Goal: Browse casually: Explore the website without a specific task or goal

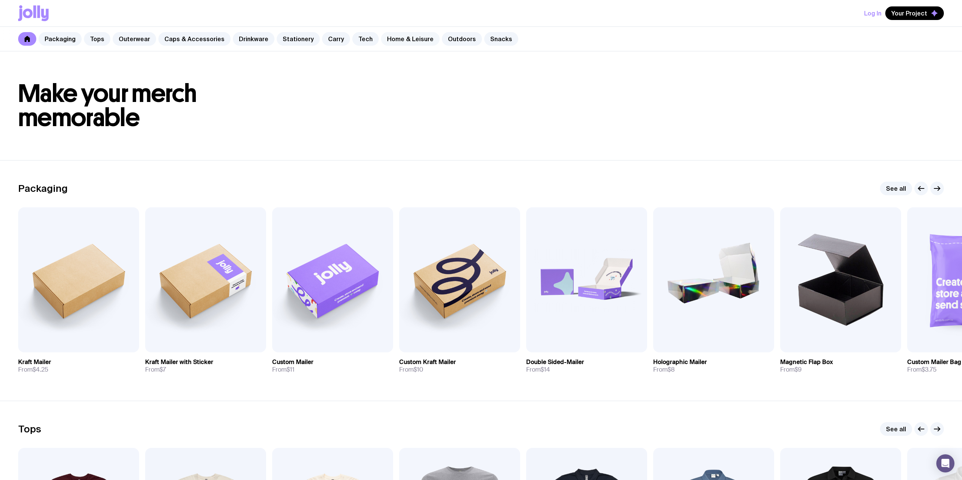
click at [417, 39] on link "Home & Leisure" at bounding box center [410, 39] width 59 height 14
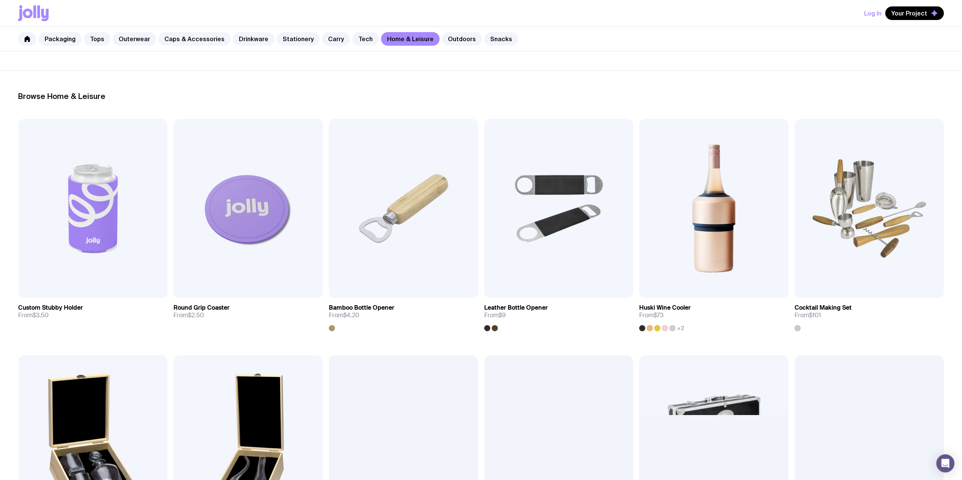
scroll to position [101, 0]
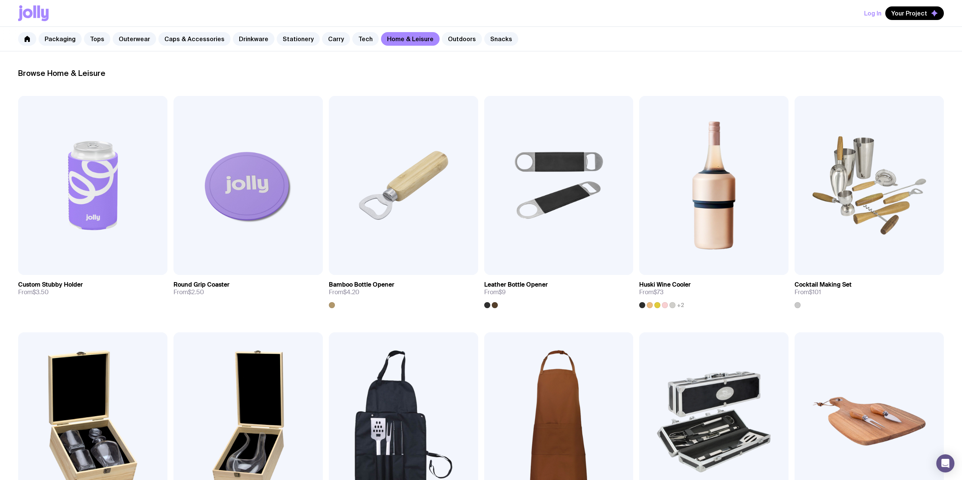
click at [451, 43] on link "Outdoors" at bounding box center [462, 39] width 40 height 14
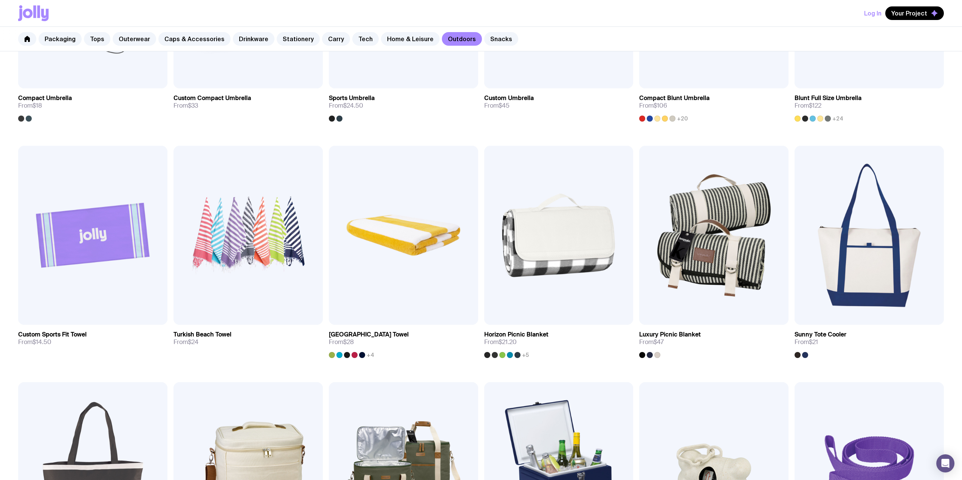
scroll to position [302, 0]
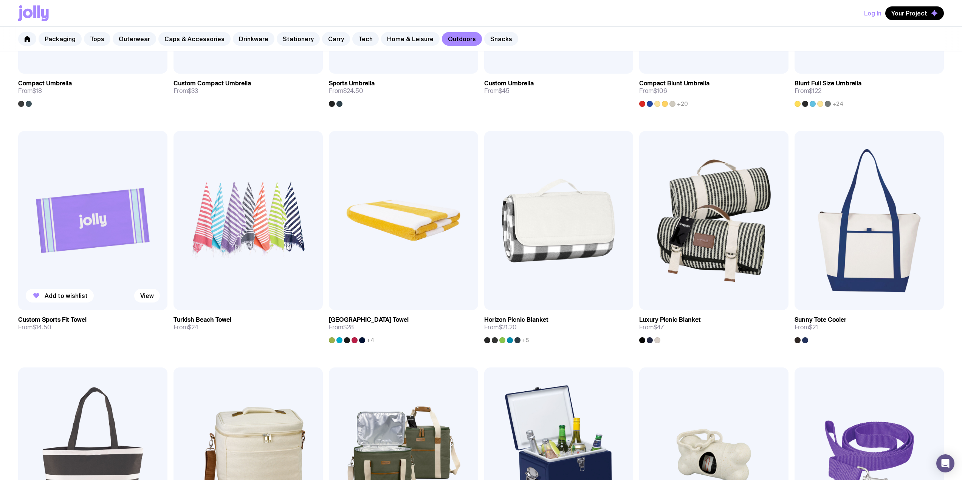
click at [101, 213] on img at bounding box center [92, 220] width 149 height 179
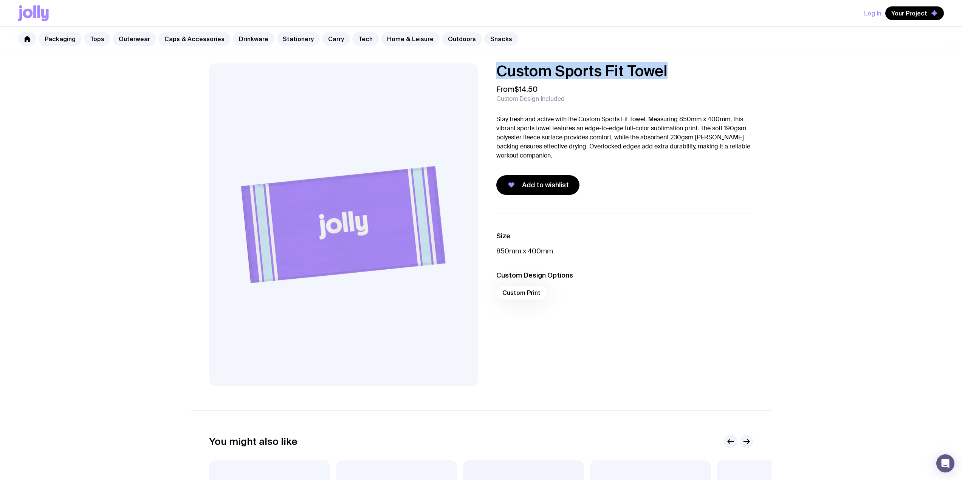
drag, startPoint x: 693, startPoint y: 73, endPoint x: 491, endPoint y: 71, distance: 201.8
click at [491, 71] on div "Custom Sports Fit Towel From $14.50 Custom Design Included Stay fresh and activ…" at bounding box center [618, 128] width 269 height 131
copy h1 "Custom Sports Fit Towel"
click at [124, 40] on link "Outerwear" at bounding box center [134, 39] width 43 height 14
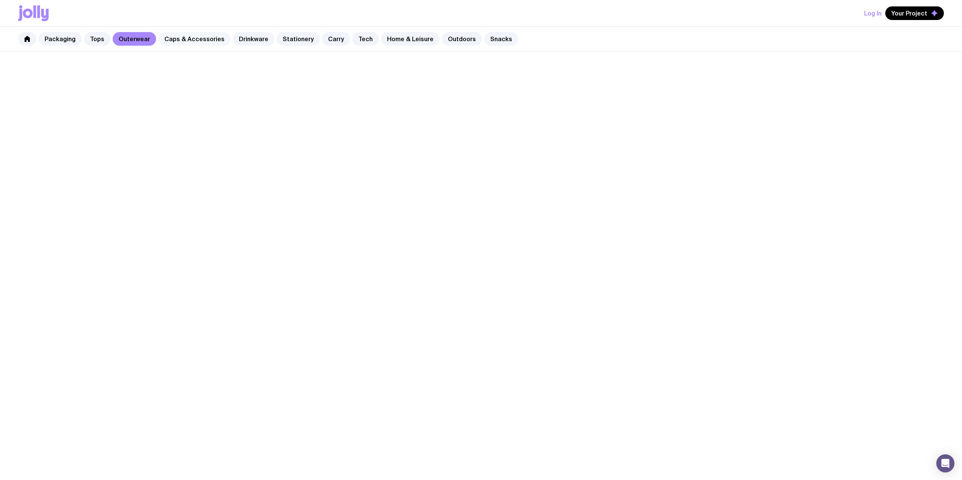
click at [190, 42] on link "Caps & Accessories" at bounding box center [194, 39] width 72 height 14
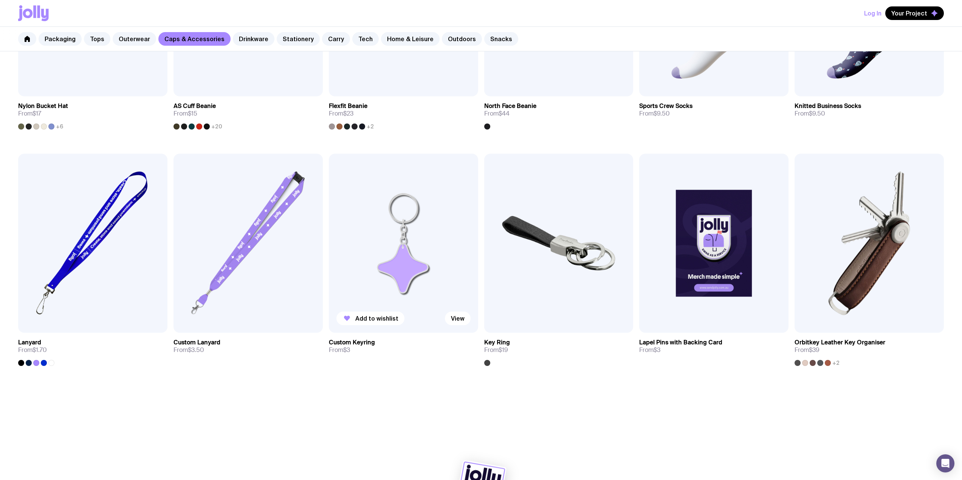
scroll to position [767, 0]
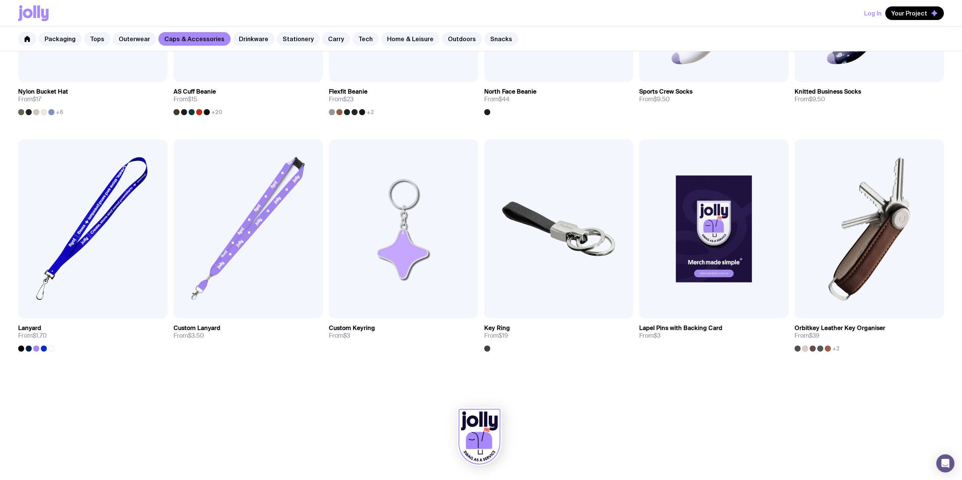
click at [264, 43] on div "Packaging Tops Outerwear Caps & Accessories Drinkware Stationery Carry Tech Hom…" at bounding box center [481, 39] width 962 height 25
click at [259, 40] on link "Drinkware" at bounding box center [254, 39] width 42 height 14
